Goal: Information Seeking & Learning: Learn about a topic

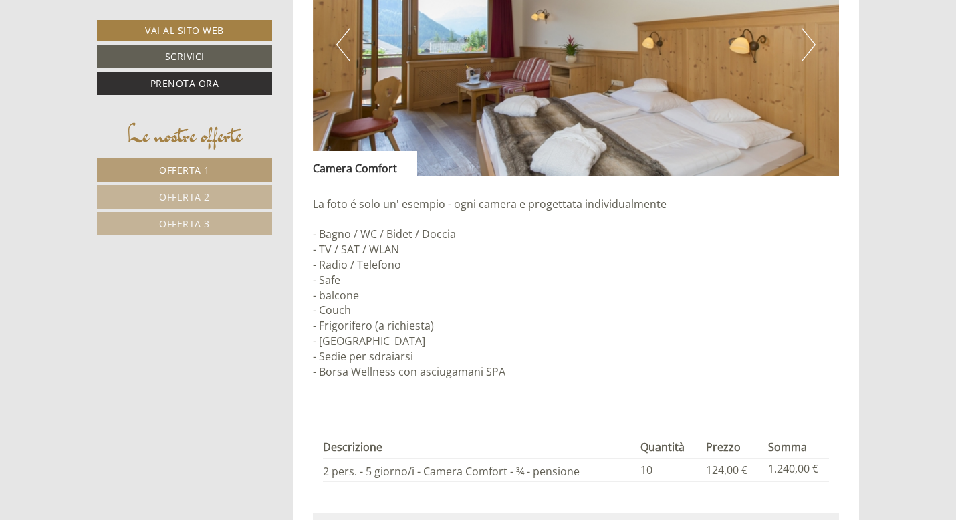
scroll to position [1222, 0]
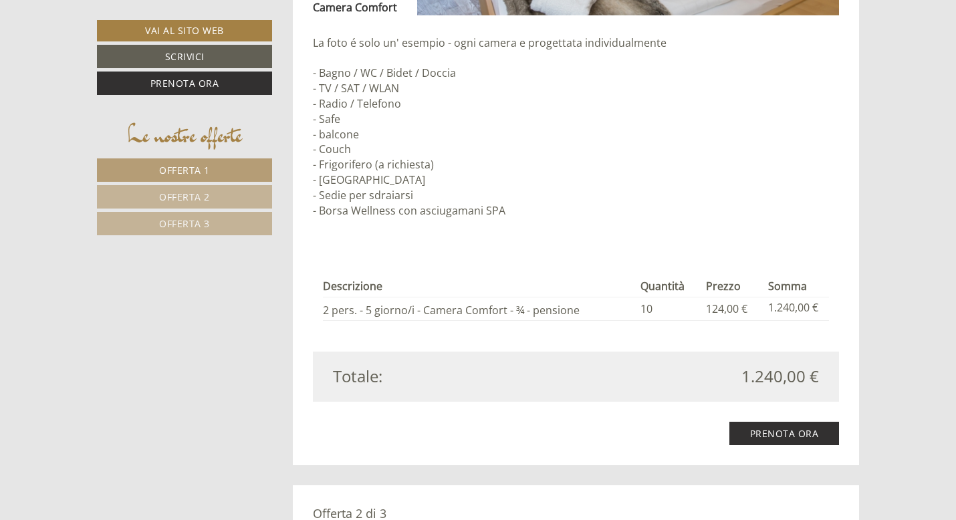
click at [204, 198] on span "Offerta 2" at bounding box center [184, 196] width 51 height 13
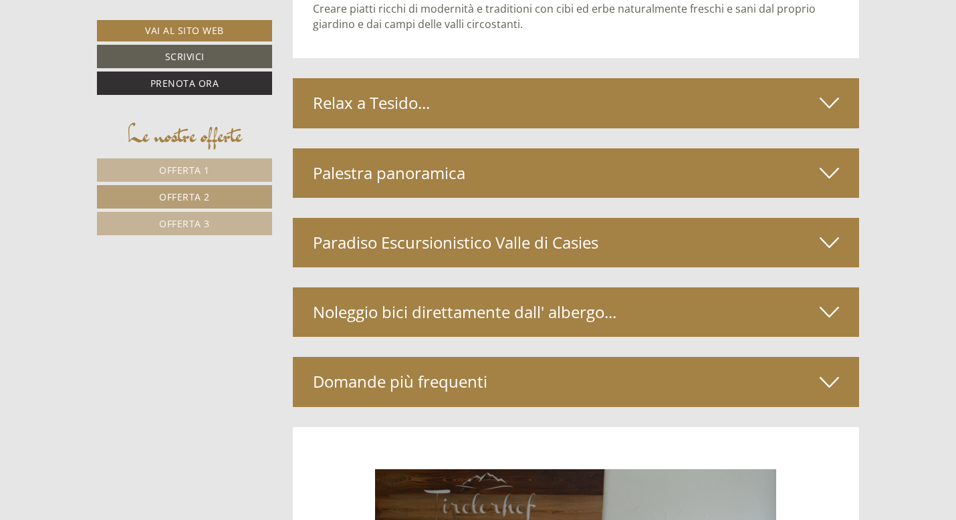
scroll to position [2970, 0]
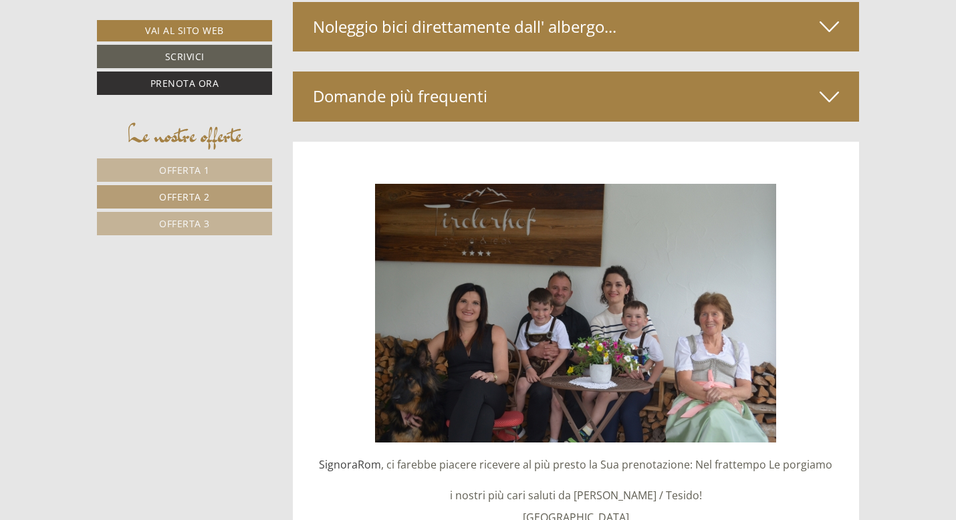
click at [188, 218] on span "Offerta 3" at bounding box center [184, 223] width 51 height 13
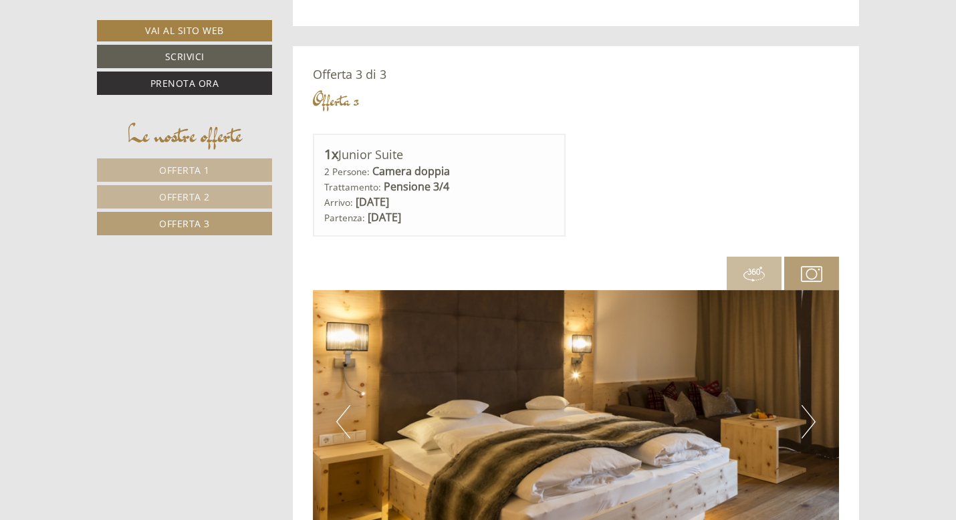
scroll to position [659, 0]
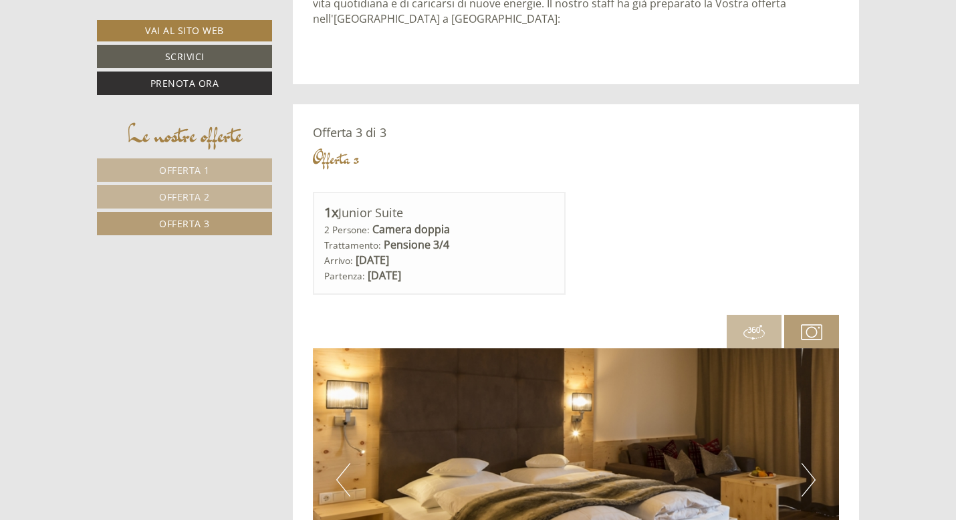
click at [180, 164] on span "Offerta 1" at bounding box center [184, 170] width 51 height 13
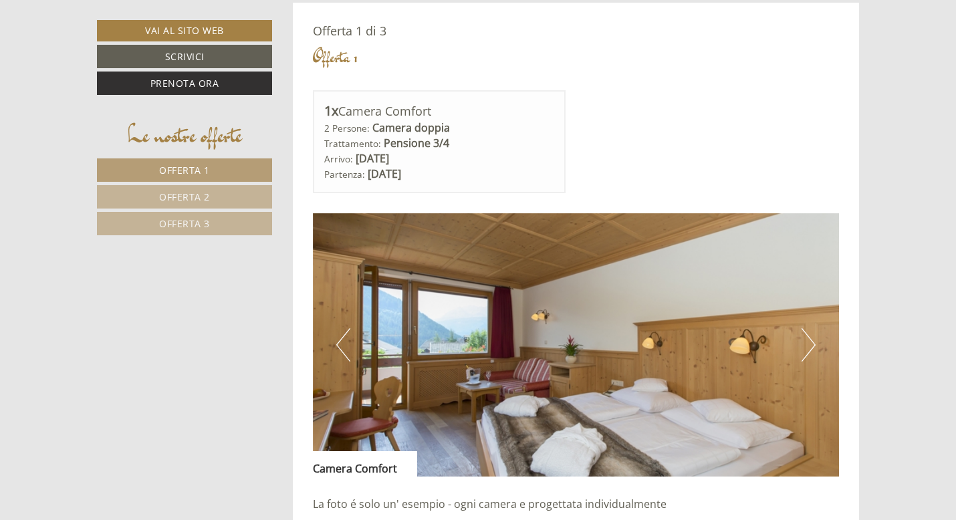
scroll to position [758, 0]
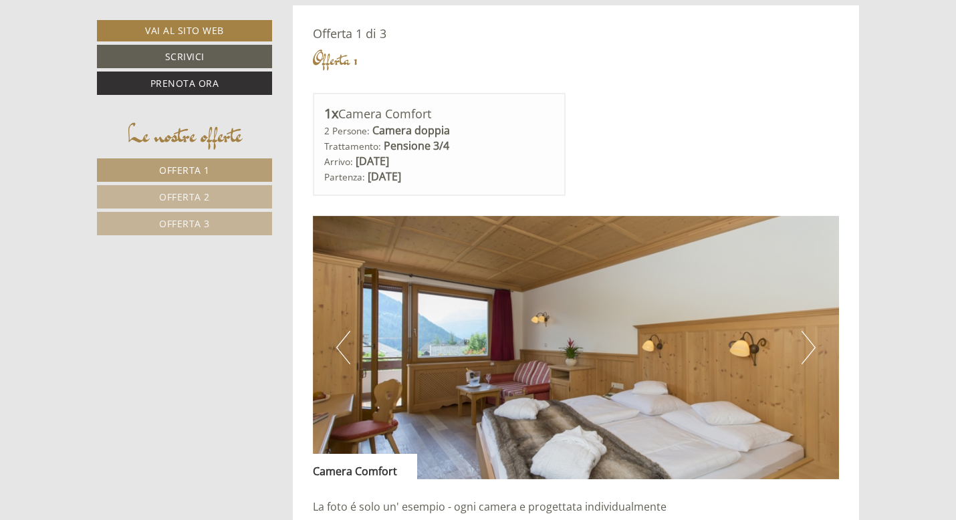
click at [800, 345] on img at bounding box center [576, 347] width 527 height 263
click at [805, 346] on button "Next" at bounding box center [808, 347] width 14 height 33
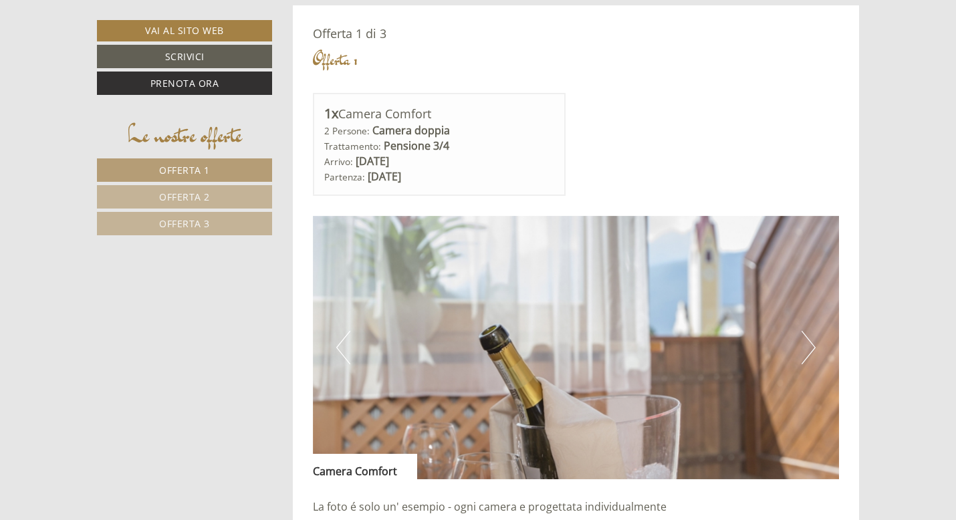
click at [805, 346] on button "Next" at bounding box center [808, 347] width 14 height 33
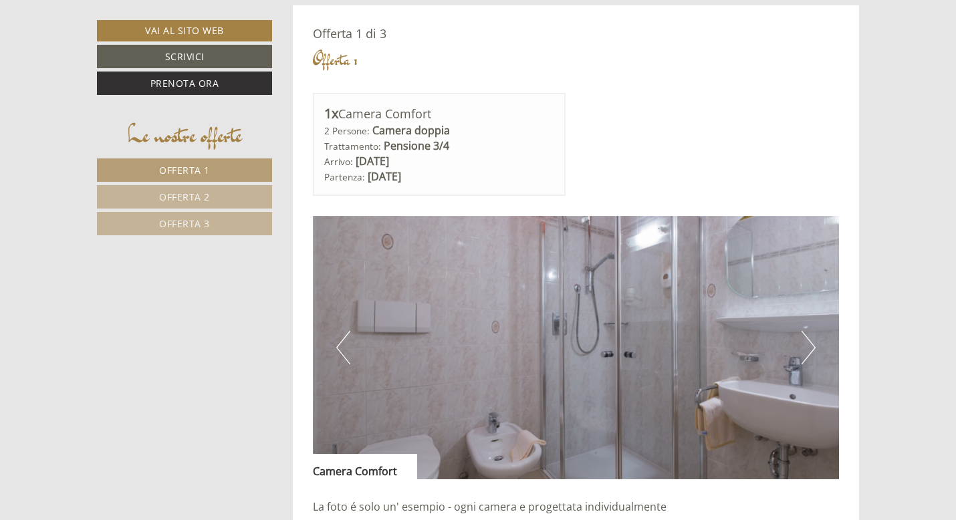
click at [805, 346] on button "Next" at bounding box center [808, 347] width 14 height 33
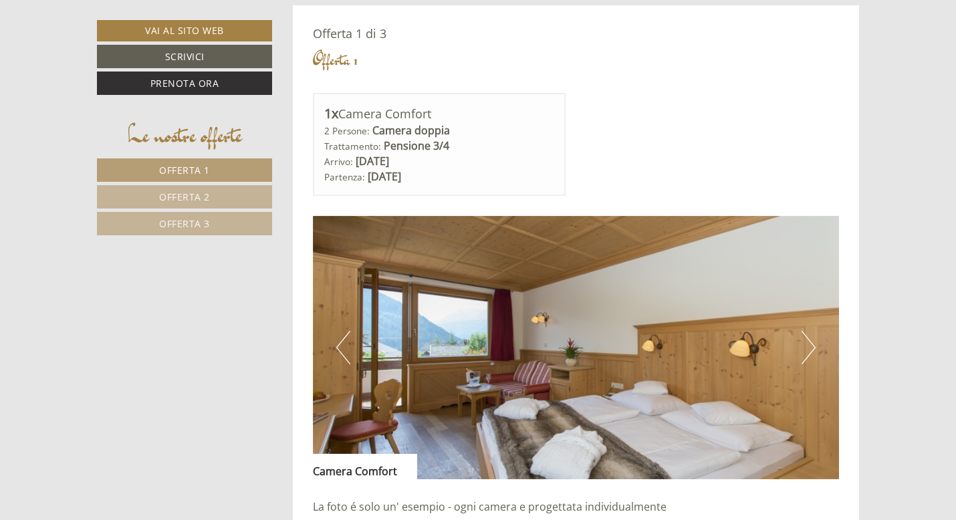
click at [805, 346] on button "Next" at bounding box center [808, 347] width 14 height 33
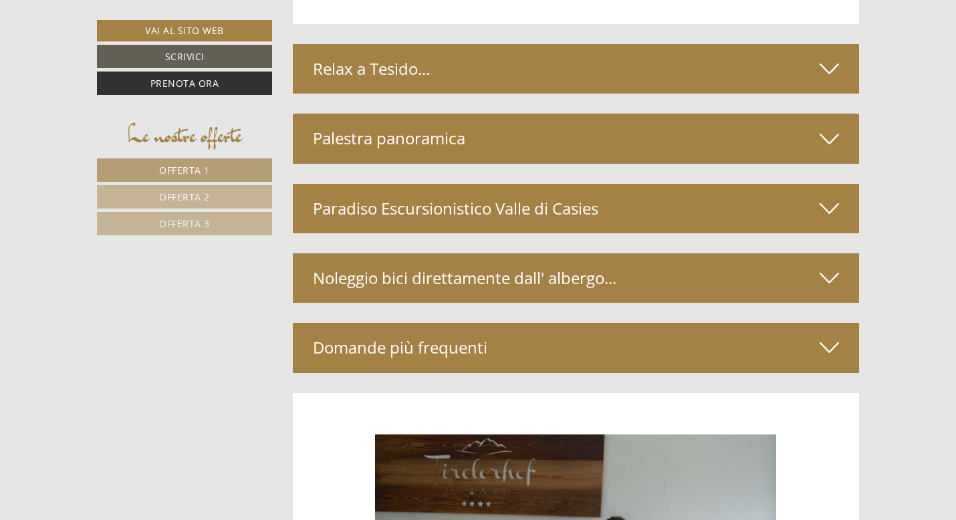
scroll to position [2682, 0]
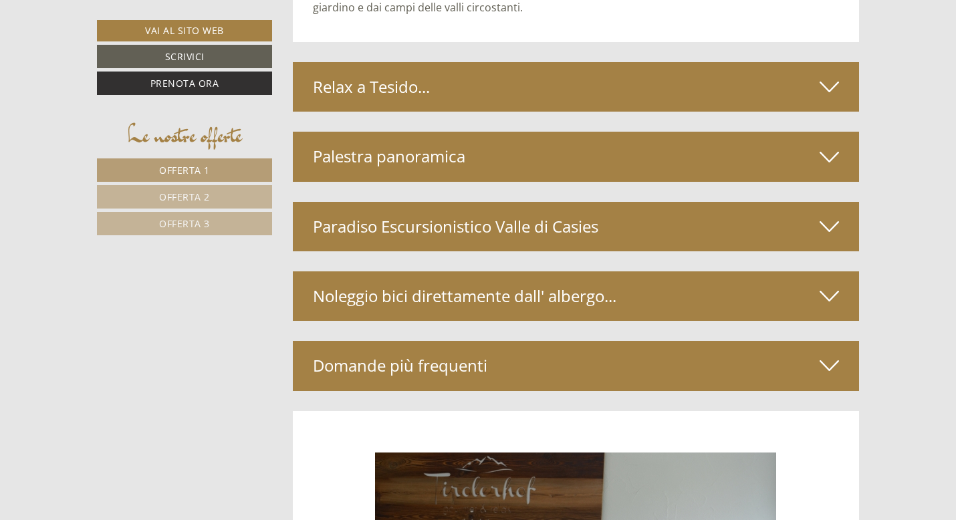
click at [798, 78] on div "Relax a Tesido..." at bounding box center [576, 86] width 567 height 49
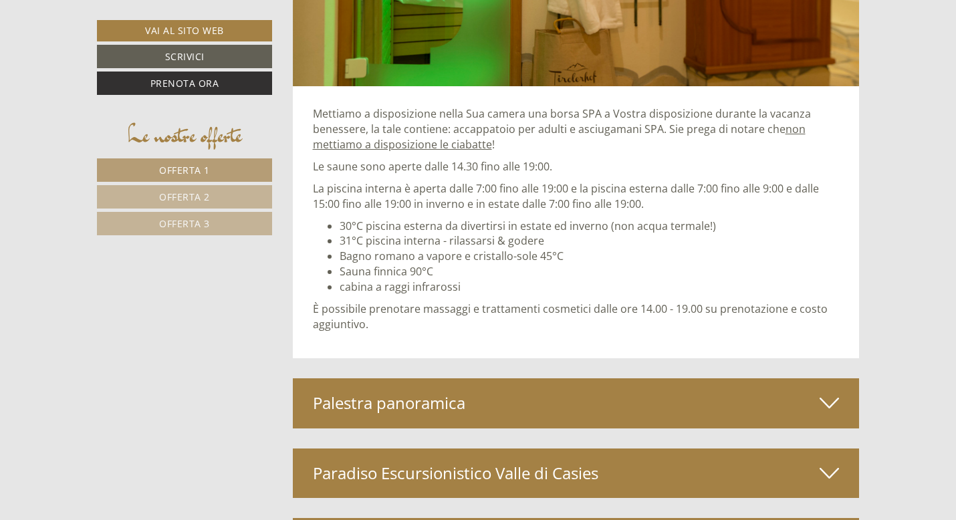
scroll to position [3007, 0]
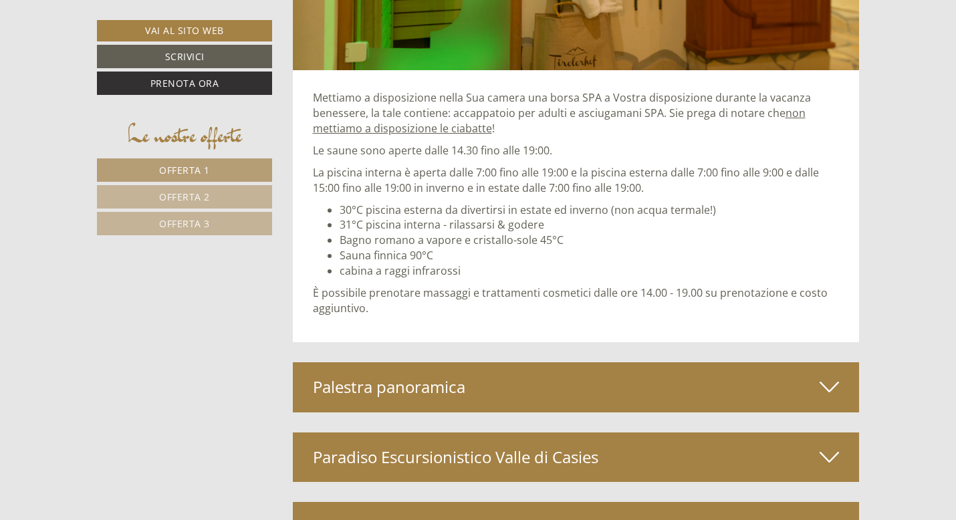
click at [831, 384] on icon at bounding box center [828, 387] width 19 height 23
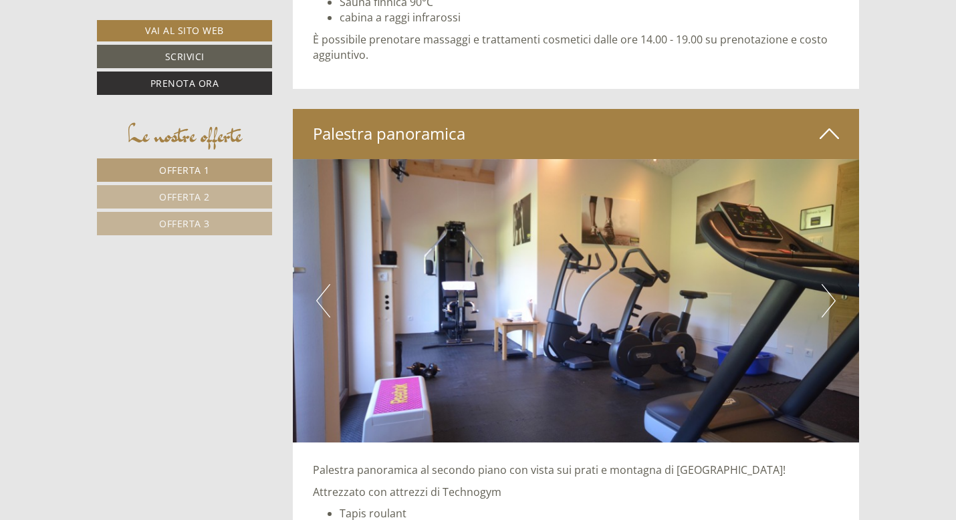
scroll to position [3510, 0]
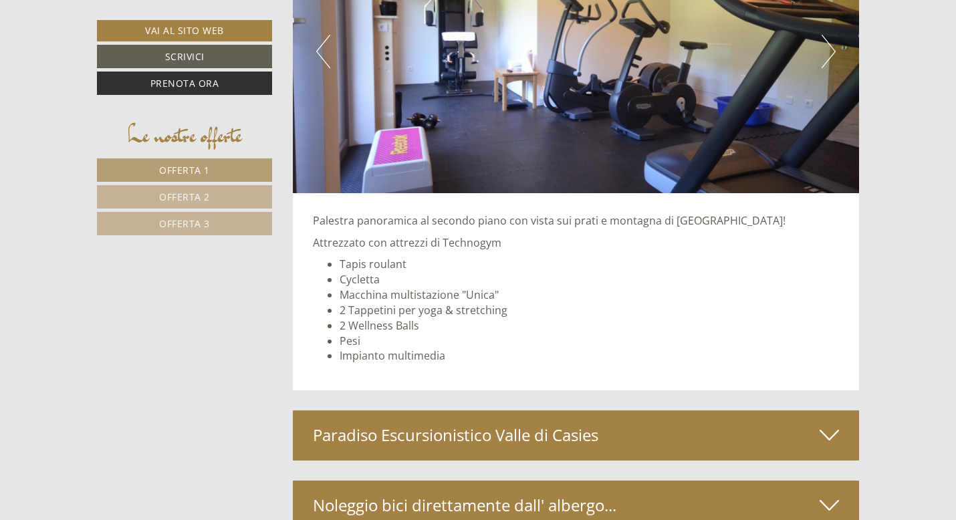
click at [829, 424] on icon at bounding box center [828, 435] width 19 height 23
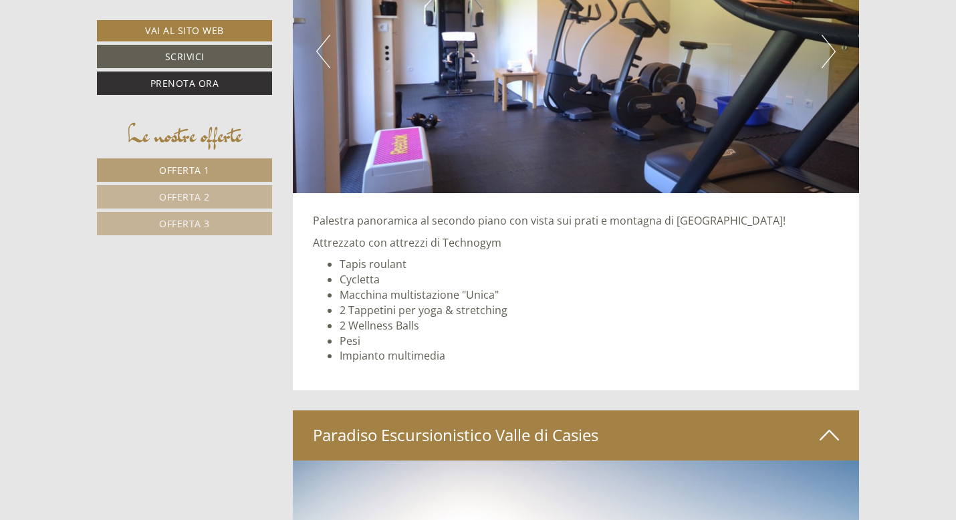
scroll to position [3791, 0]
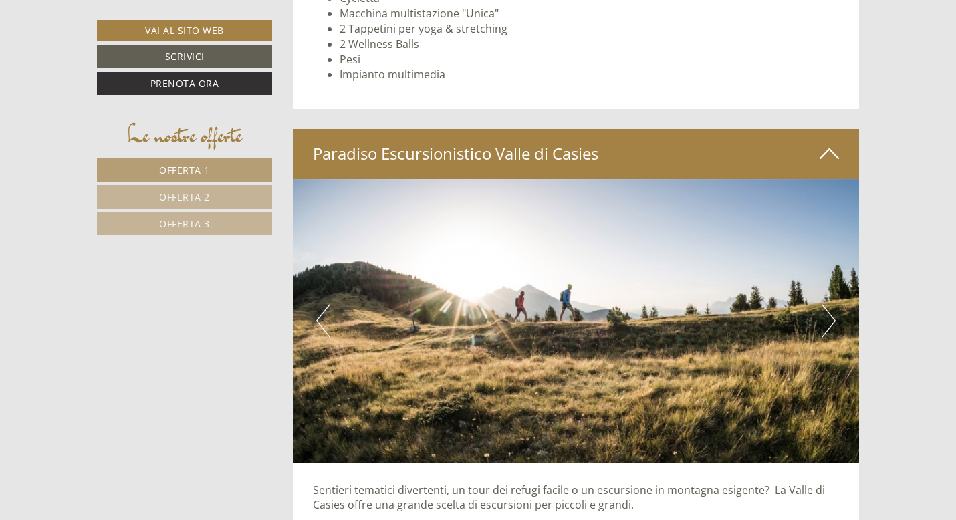
click at [815, 327] on img at bounding box center [576, 320] width 567 height 283
click at [817, 325] on img at bounding box center [576, 320] width 567 height 283
